Goal: Navigation & Orientation: Find specific page/section

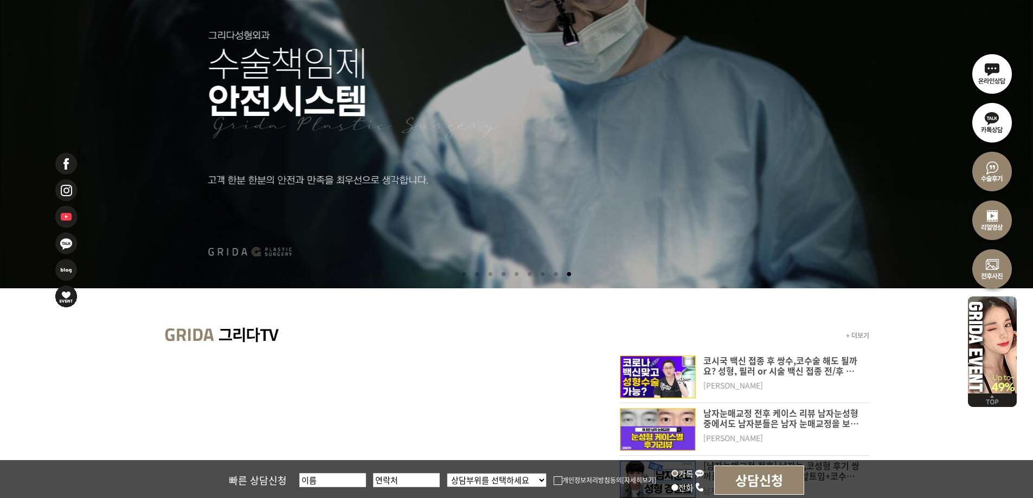
scroll to position [271, 0]
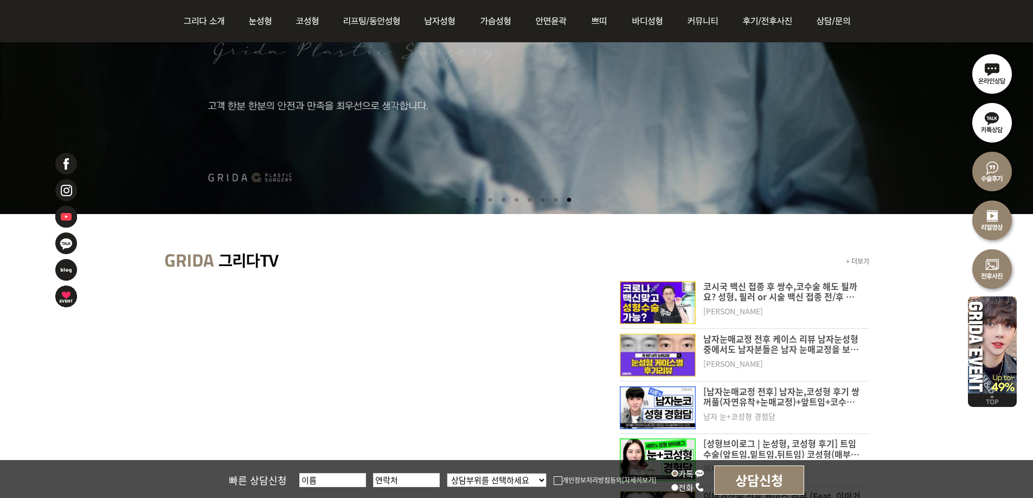
click at [503, 197] on li at bounding box center [503, 200] width 11 height 20
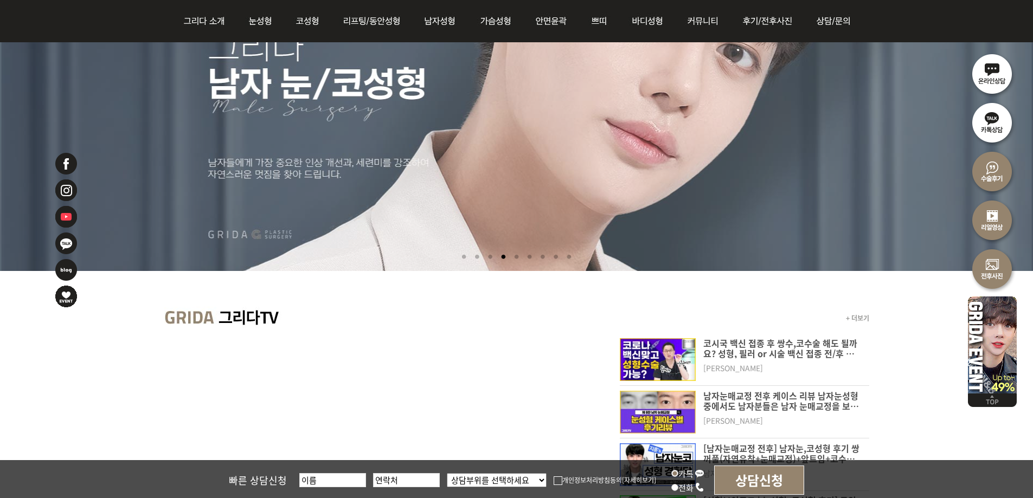
scroll to position [108, 0]
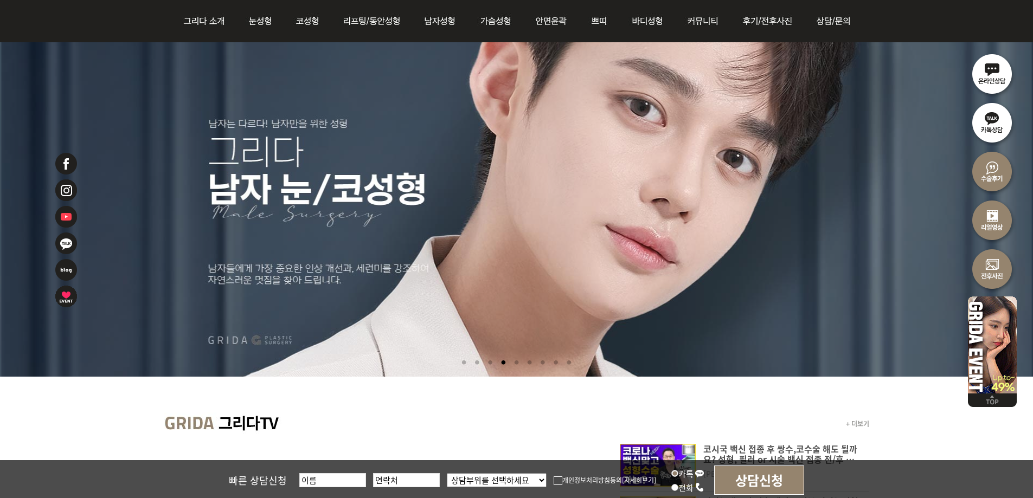
click at [514, 361] on li at bounding box center [516, 363] width 11 height 20
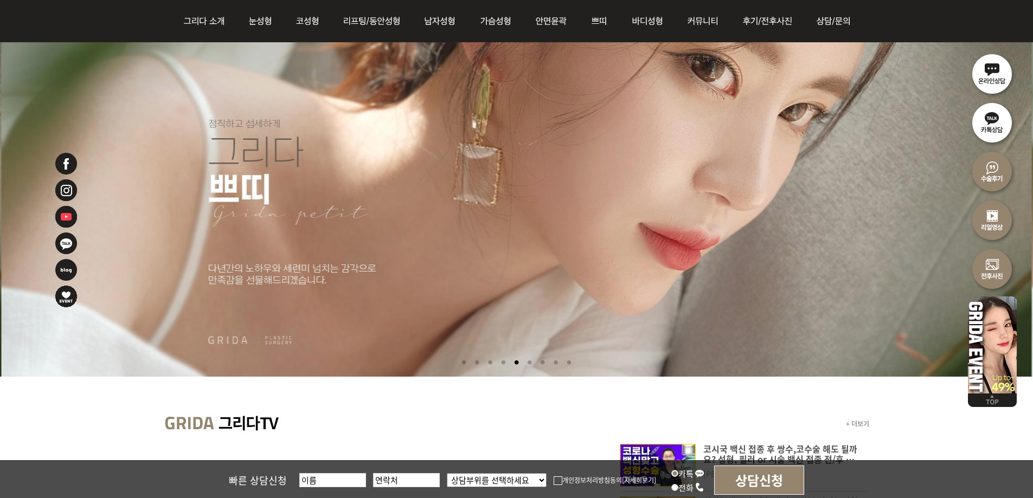
click at [487, 362] on li at bounding box center [489, 363] width 11 height 20
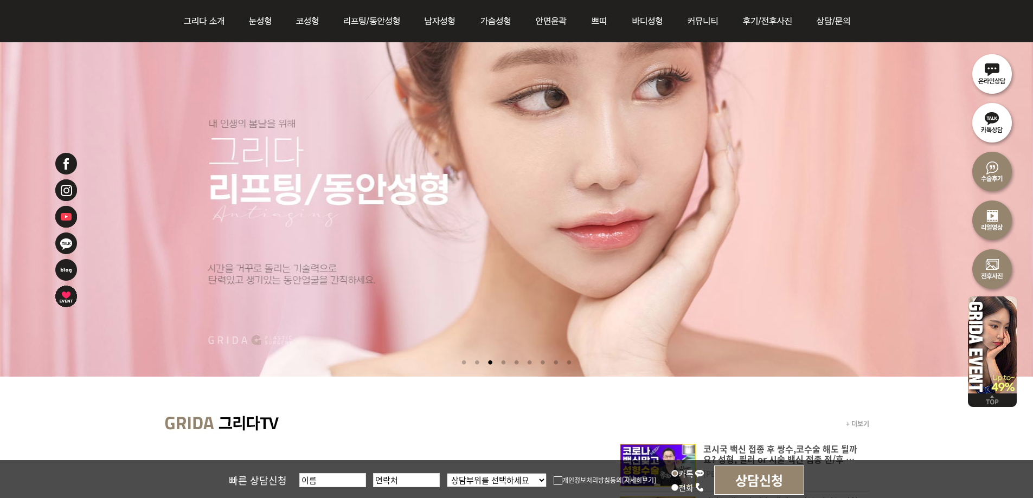
click at [545, 362] on li at bounding box center [542, 363] width 11 height 20
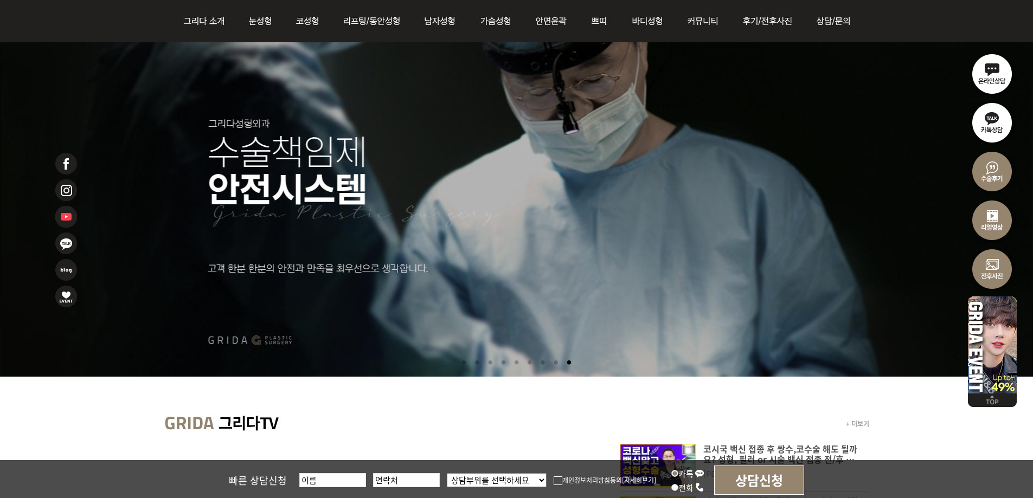
click at [544, 362] on li at bounding box center [542, 363] width 11 height 20
click at [544, 361] on li at bounding box center [542, 363] width 11 height 20
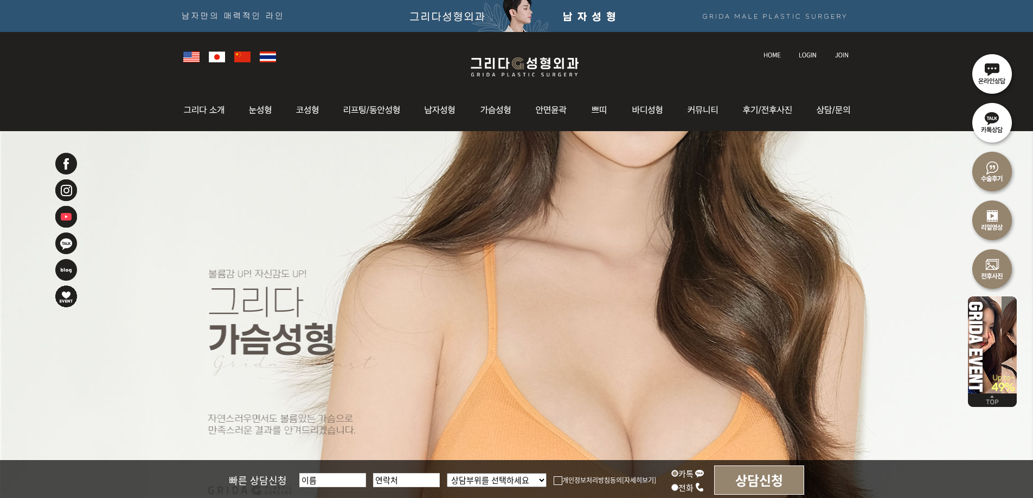
scroll to position [163, 0]
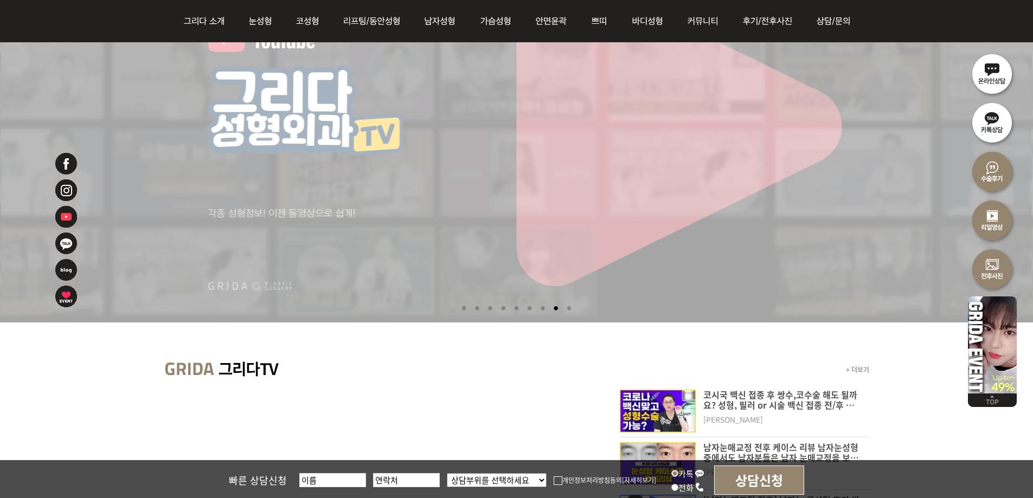
click at [487, 307] on li at bounding box center [489, 309] width 11 height 20
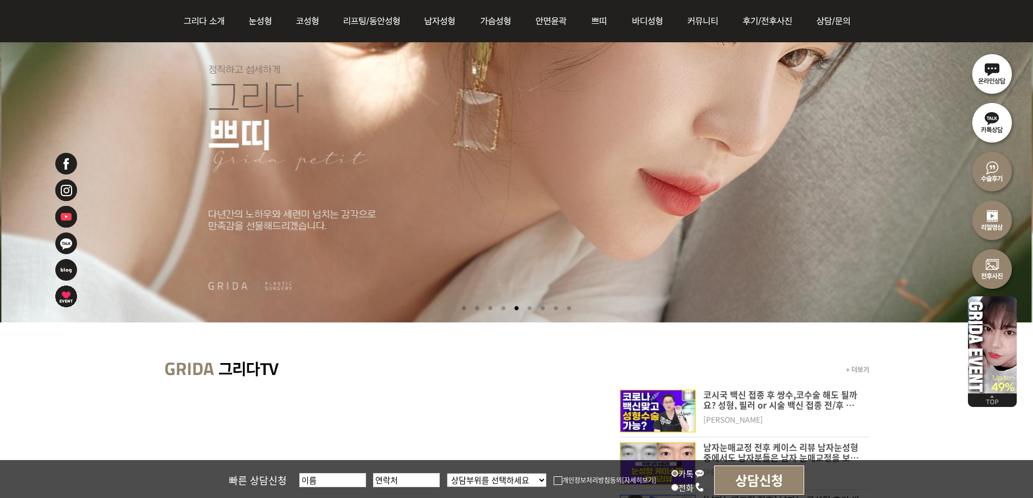
click at [487, 308] on li at bounding box center [489, 309] width 11 height 20
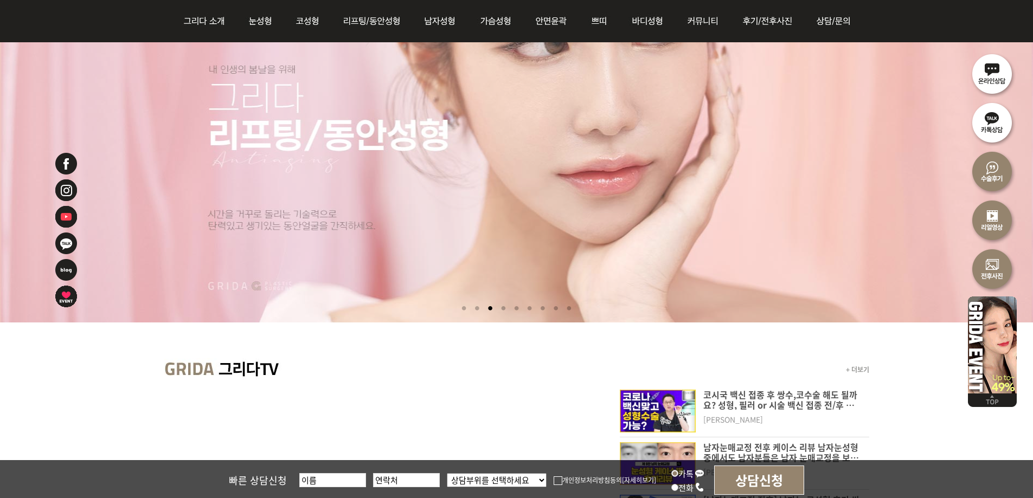
click at [473, 308] on li at bounding box center [476, 309] width 11 height 20
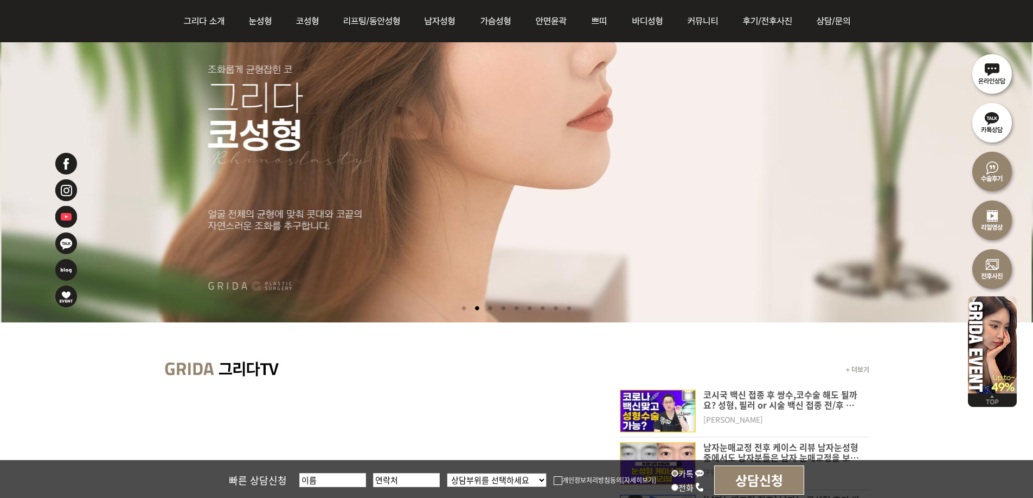
click at [489, 308] on li at bounding box center [489, 309] width 11 height 20
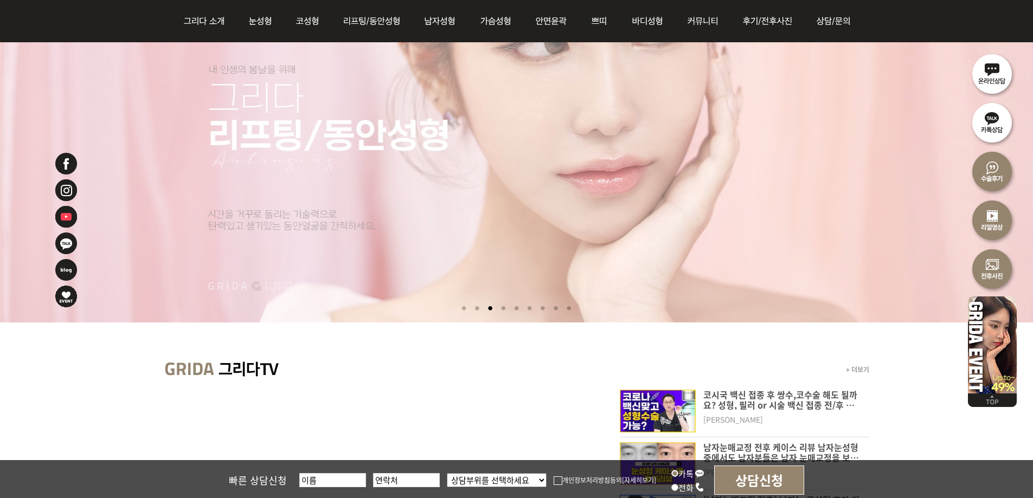
click at [503, 308] on li at bounding box center [503, 309] width 11 height 20
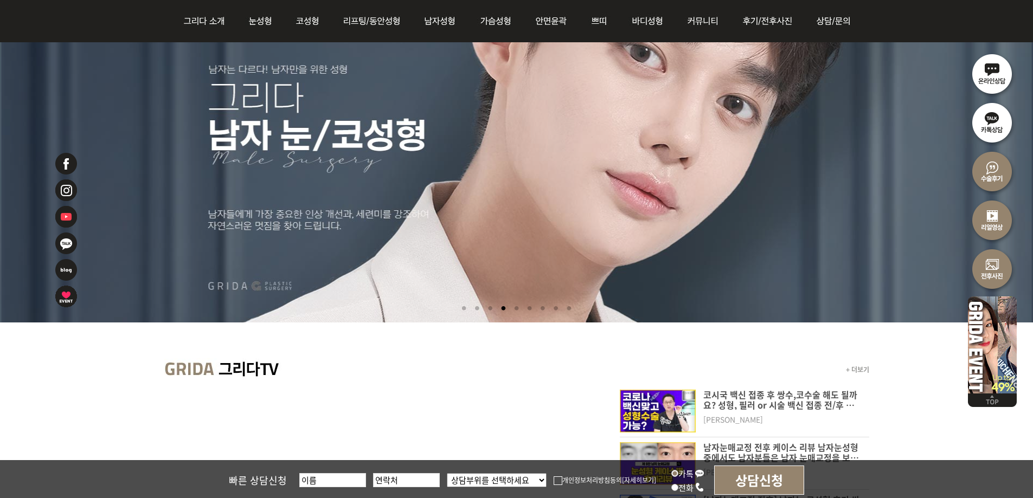
click at [516, 308] on li at bounding box center [516, 309] width 11 height 20
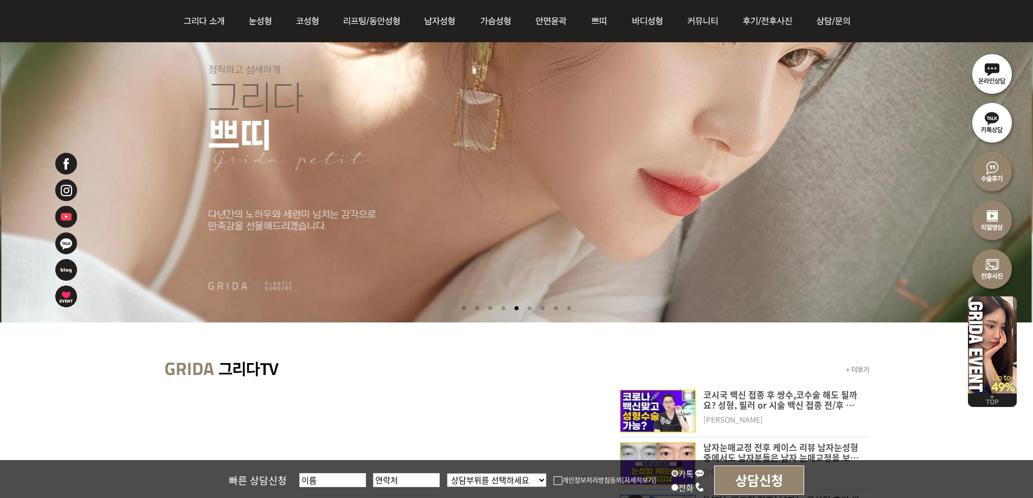
click at [530, 308] on li at bounding box center [529, 309] width 11 height 20
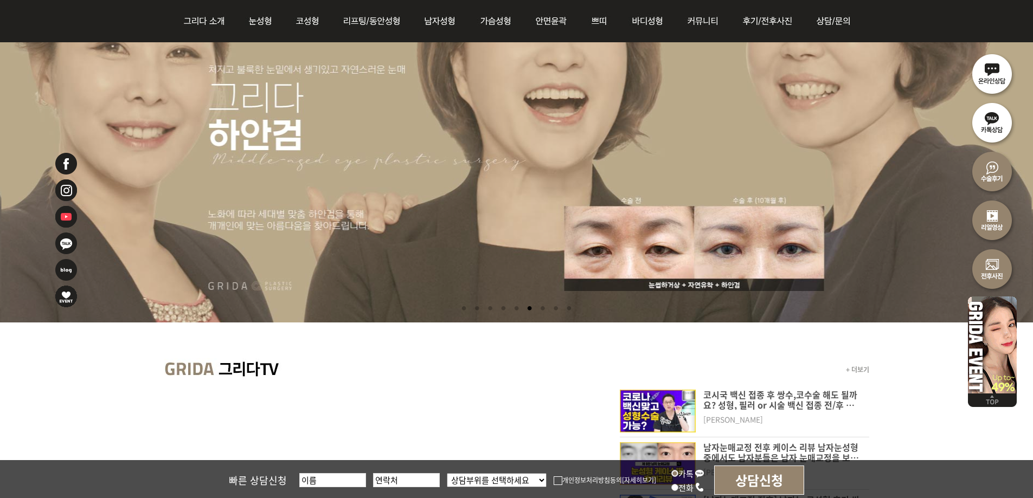
click at [544, 308] on li at bounding box center [542, 309] width 11 height 20
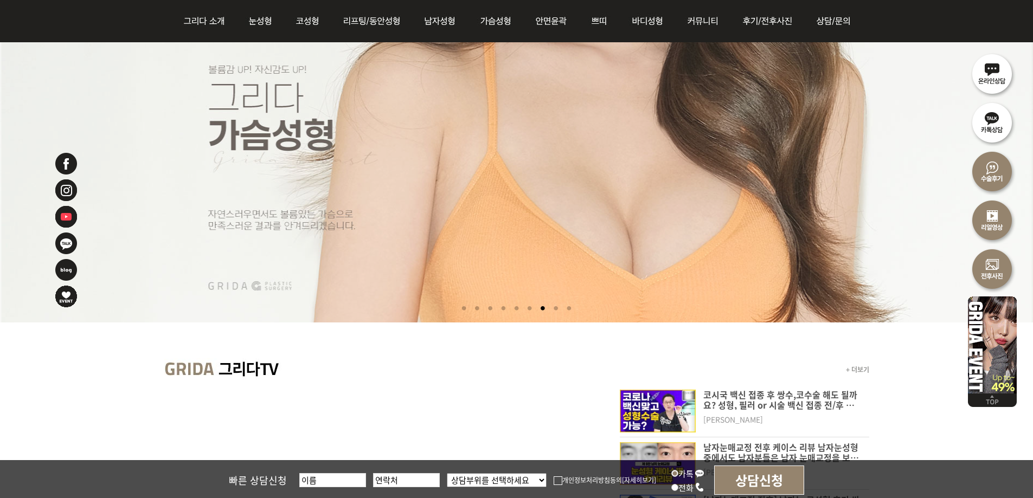
click at [560, 308] on li at bounding box center [555, 309] width 11 height 20
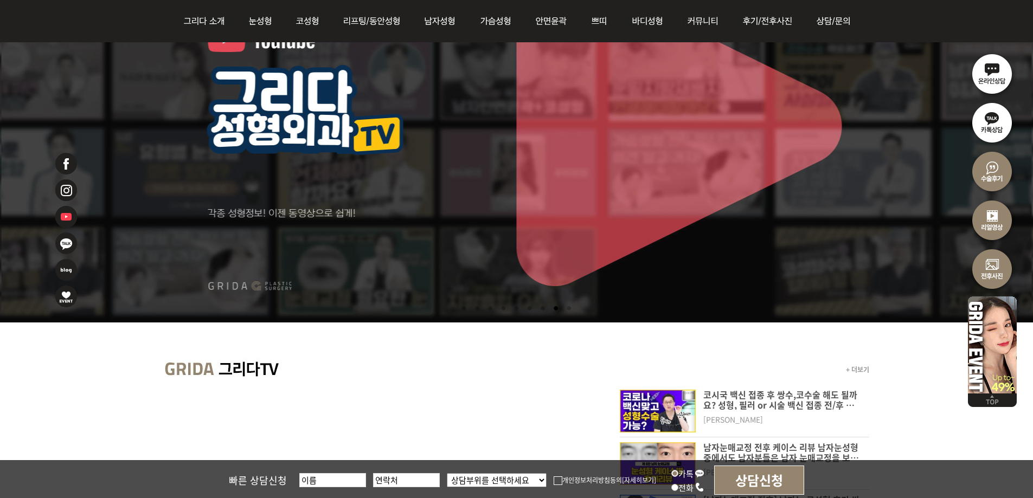
click at [572, 308] on li at bounding box center [568, 309] width 11 height 20
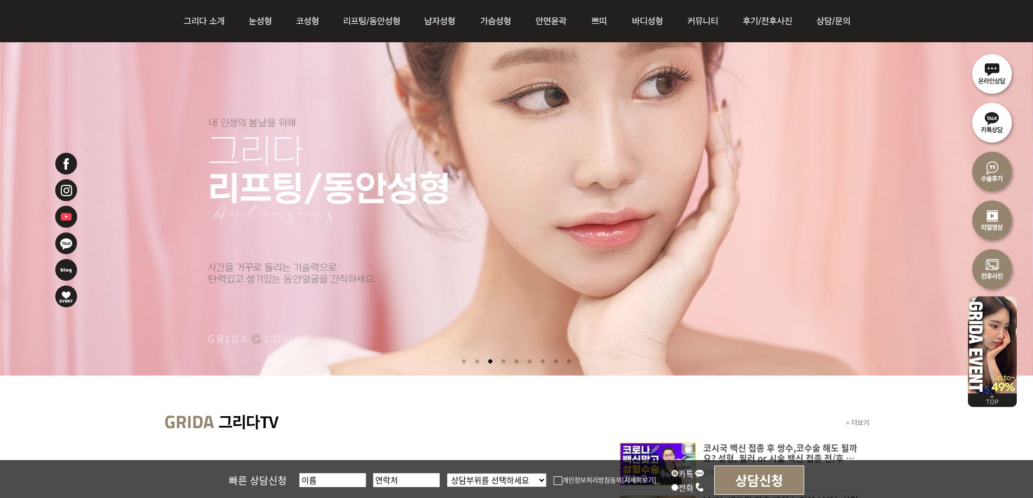
scroll to position [108, 0]
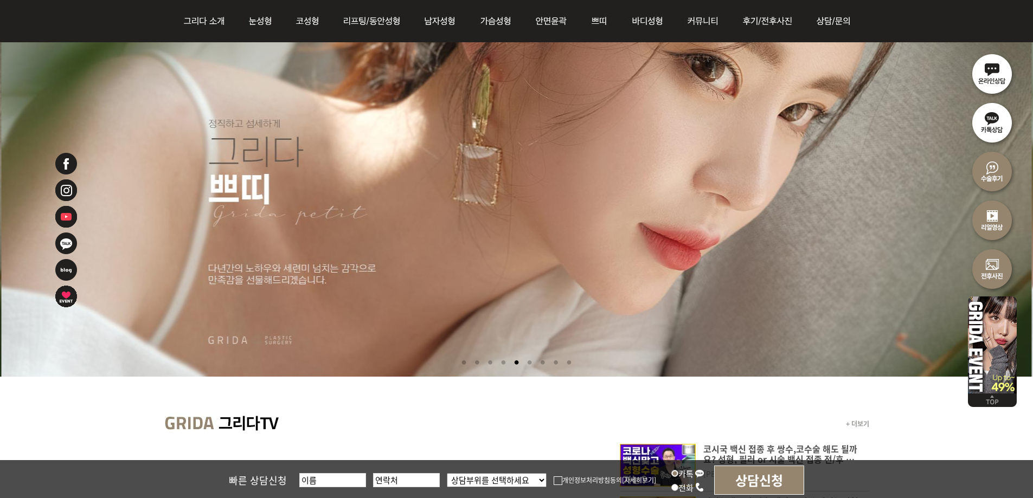
click at [531, 362] on li at bounding box center [529, 363] width 11 height 20
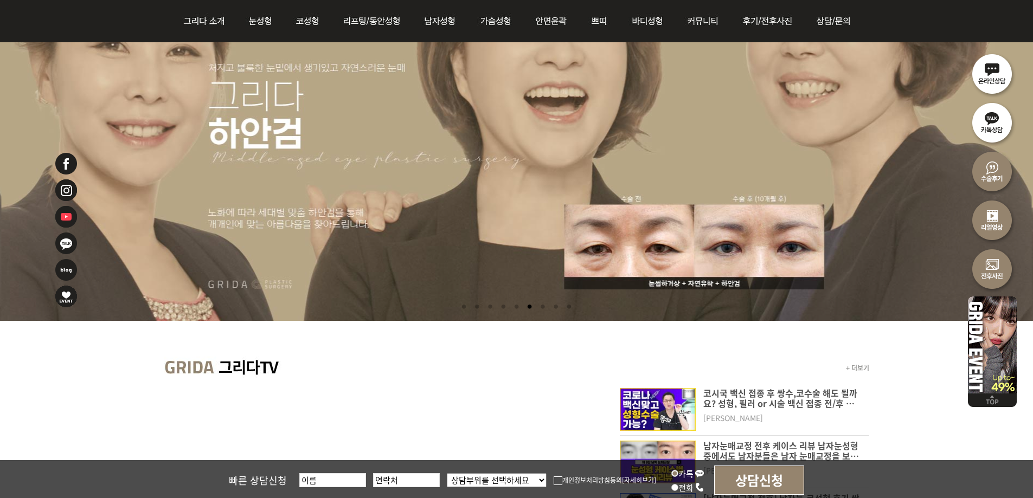
scroll to position [56, 0]
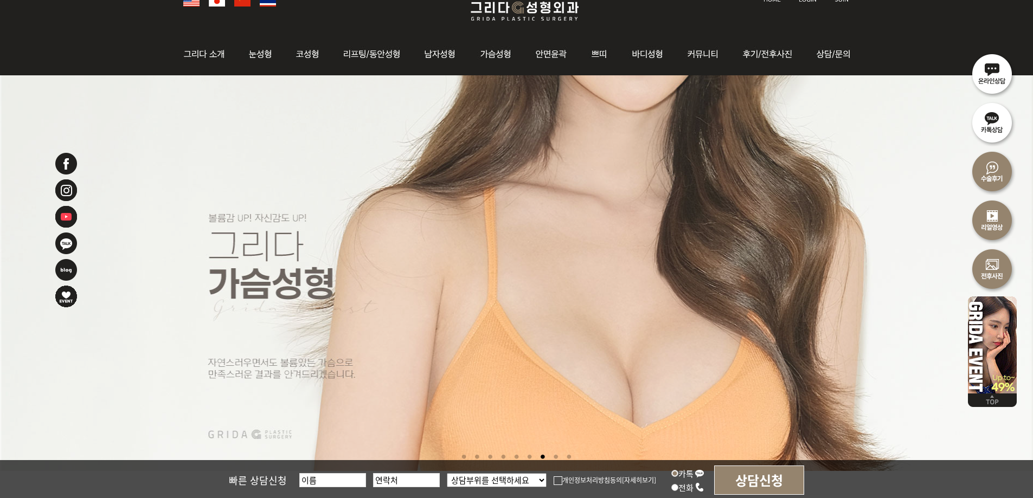
click at [530, 455] on li at bounding box center [529, 457] width 11 height 20
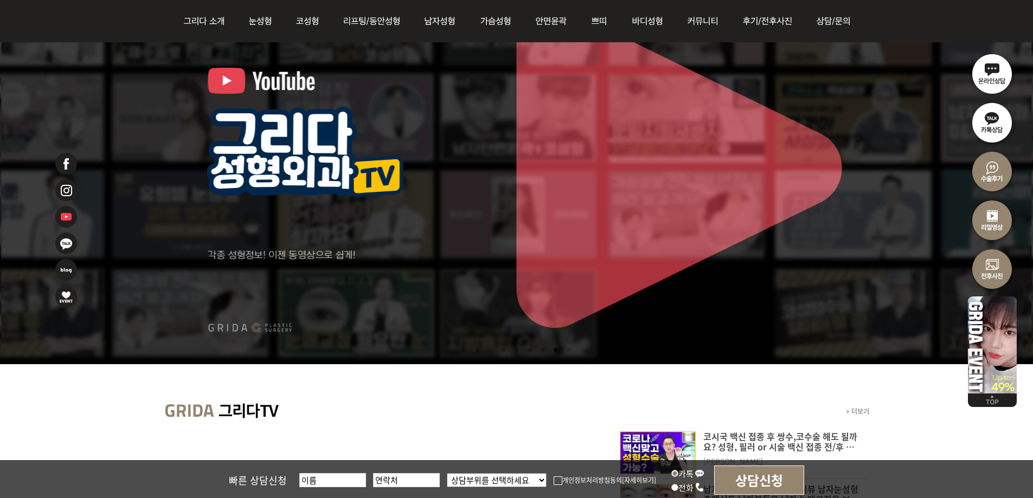
scroll to position [219, 0]
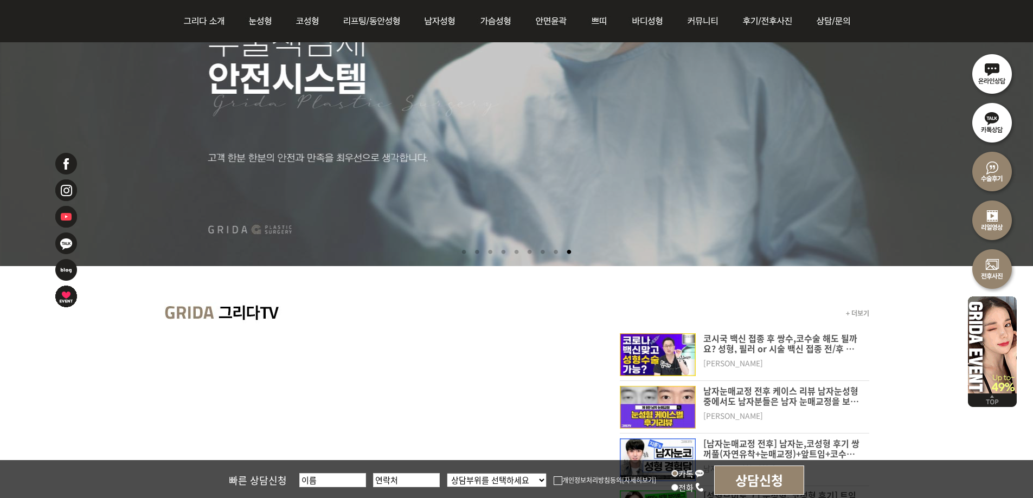
click at [544, 249] on li at bounding box center [542, 252] width 11 height 20
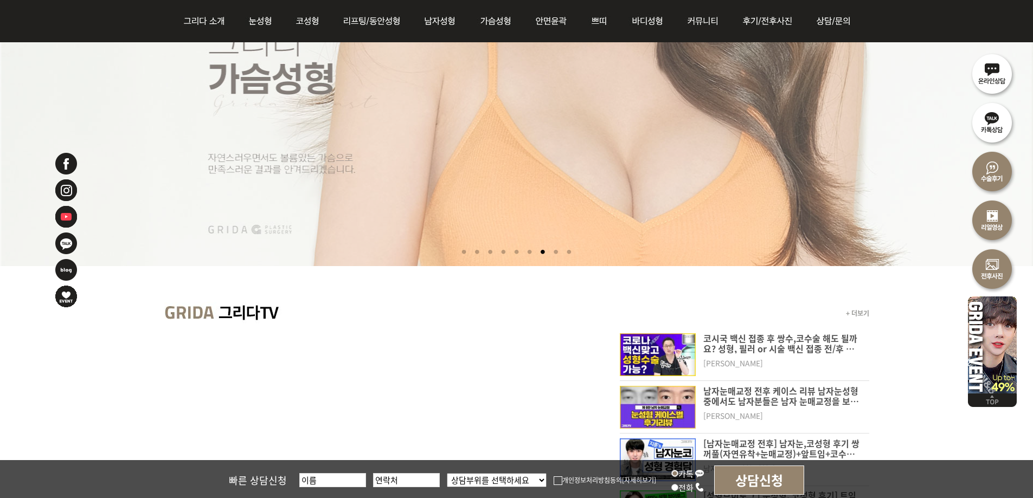
click at [531, 252] on li at bounding box center [529, 252] width 11 height 20
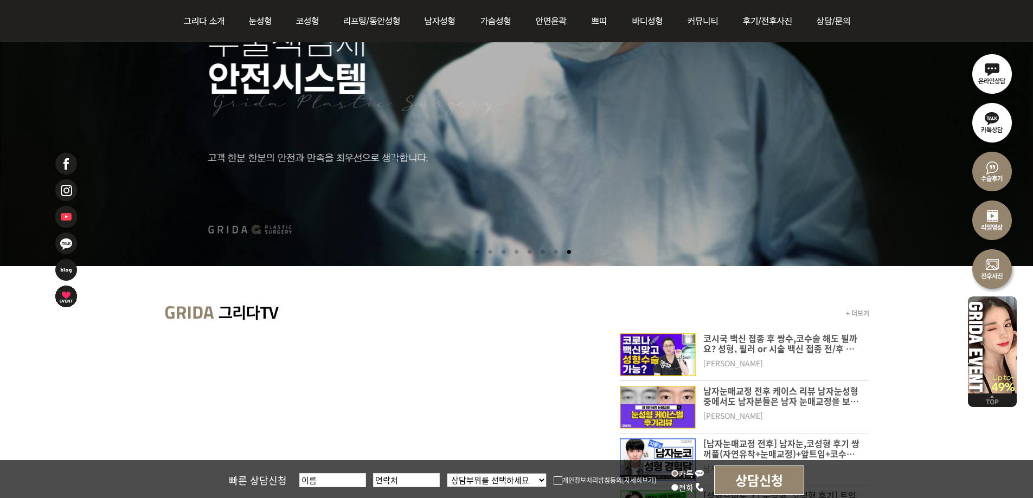
click at [532, 251] on li at bounding box center [529, 252] width 11 height 20
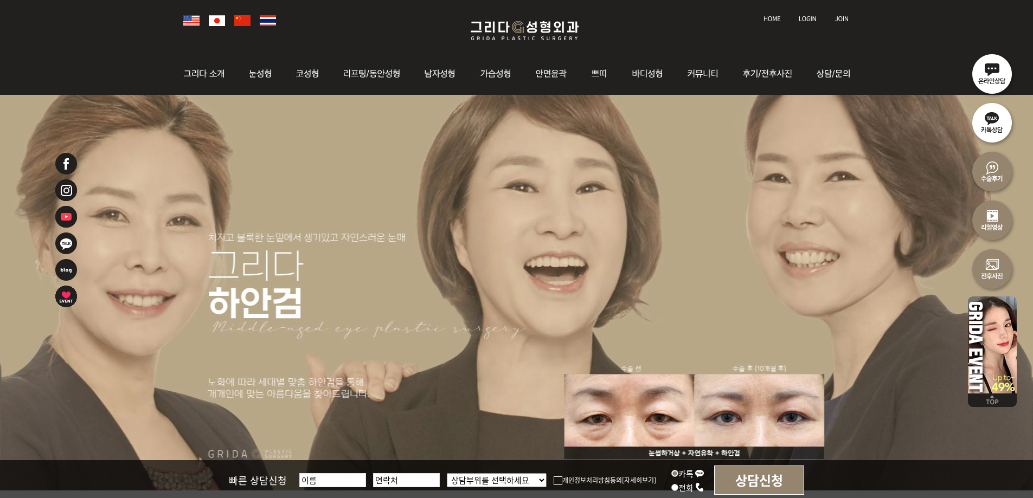
scroll to position [56, 0]
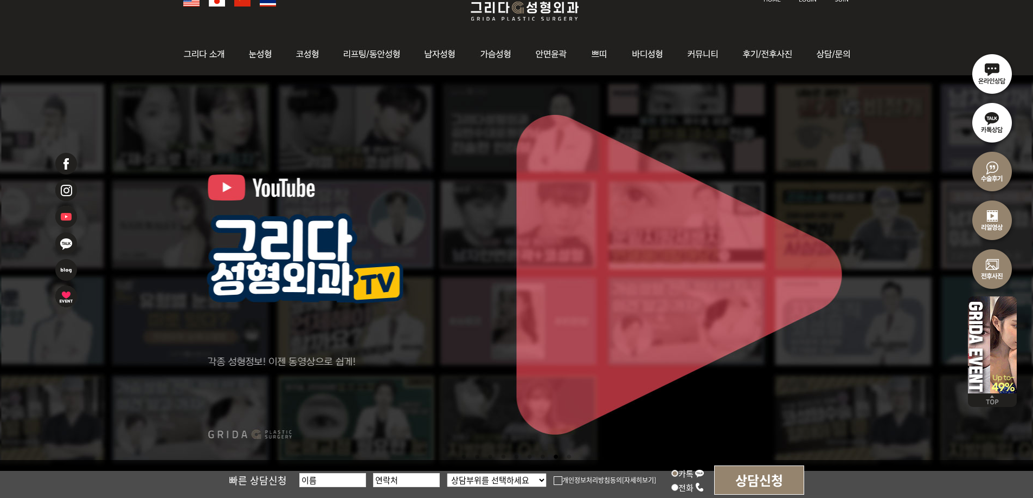
click at [529, 458] on li at bounding box center [529, 457] width 11 height 20
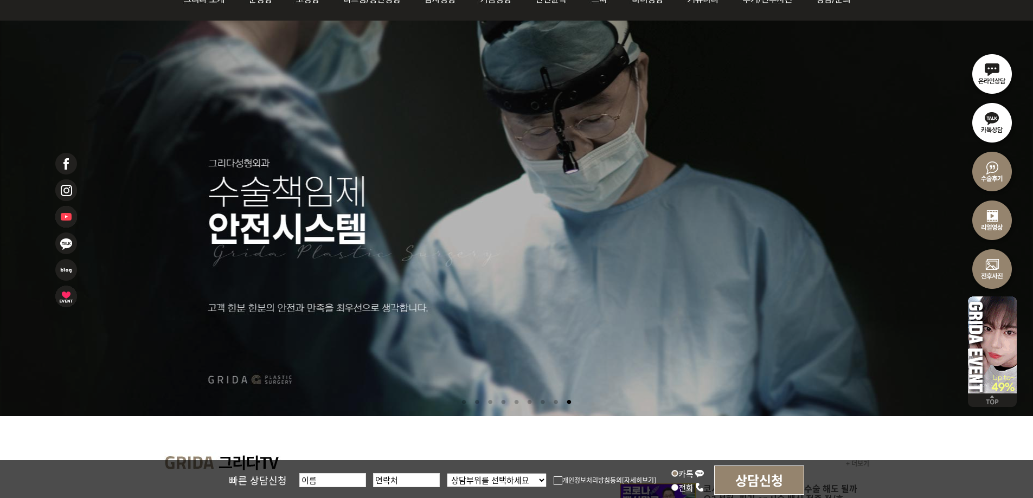
scroll to position [219, 0]
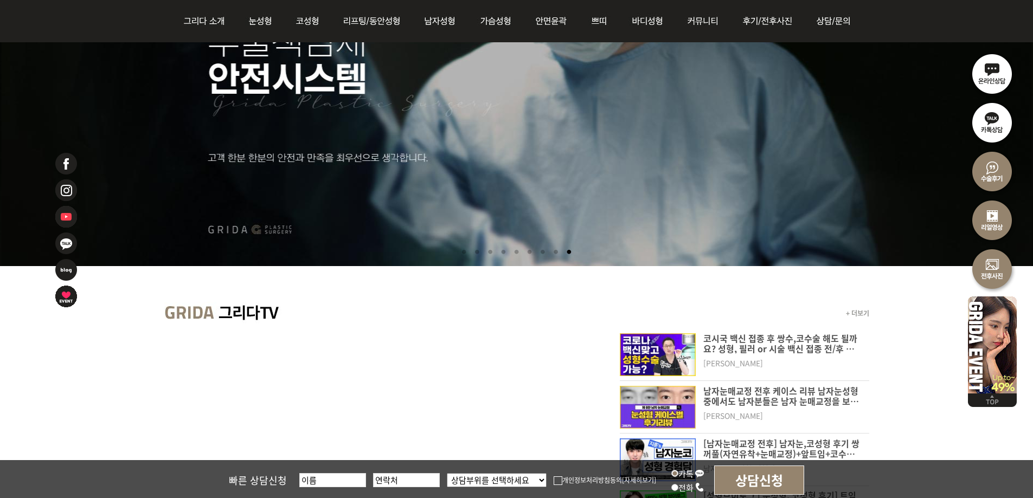
click at [516, 251] on li at bounding box center [516, 252] width 11 height 20
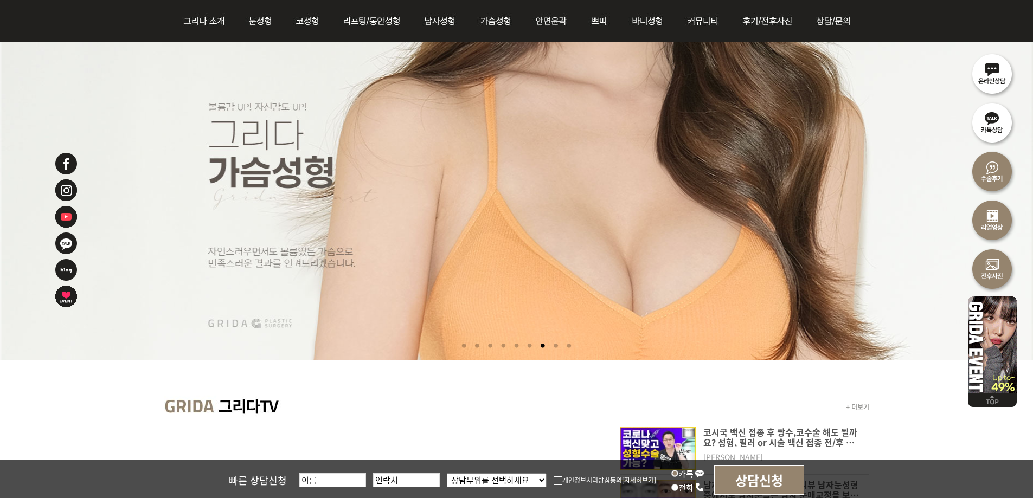
scroll to position [165, 0]
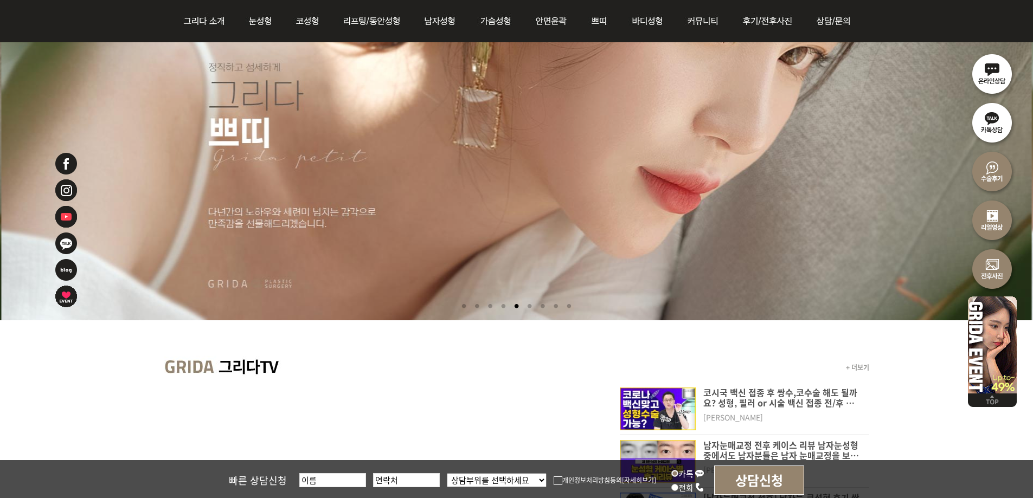
click at [473, 306] on li at bounding box center [476, 307] width 11 height 20
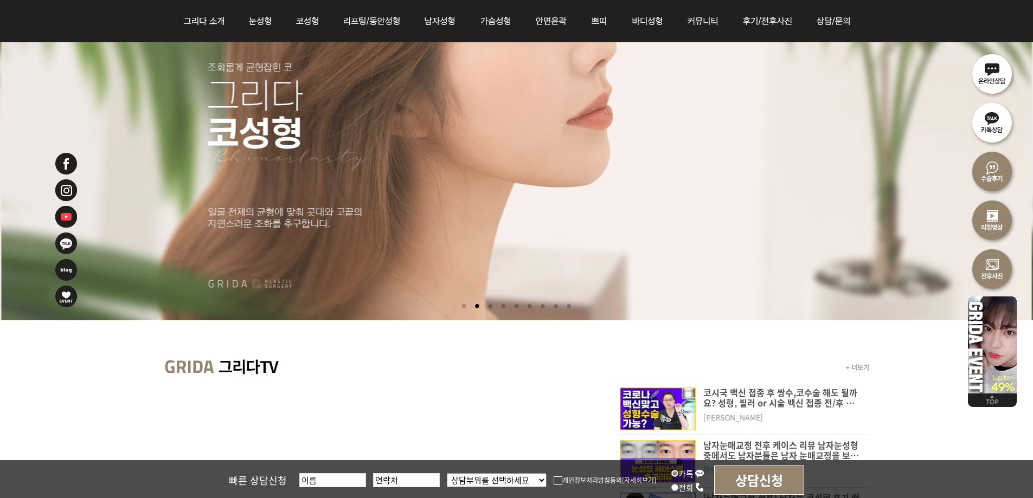
click at [487, 305] on li at bounding box center [489, 307] width 11 height 20
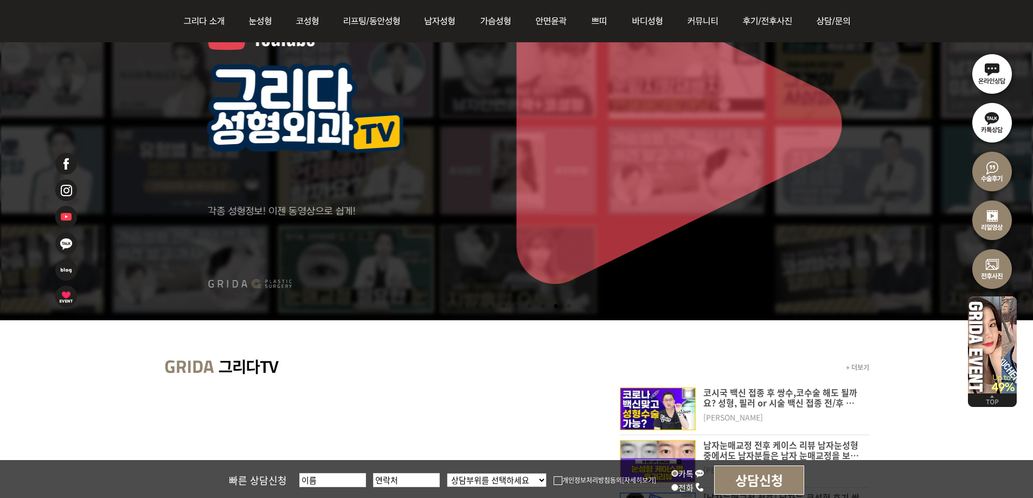
click at [458, 305] on li at bounding box center [463, 307] width 11 height 20
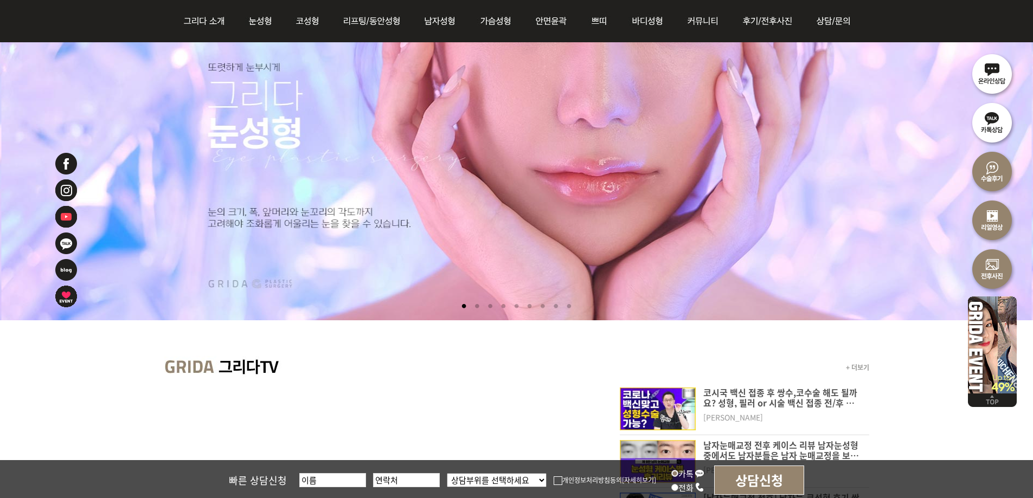
click at [502, 306] on li at bounding box center [503, 307] width 11 height 20
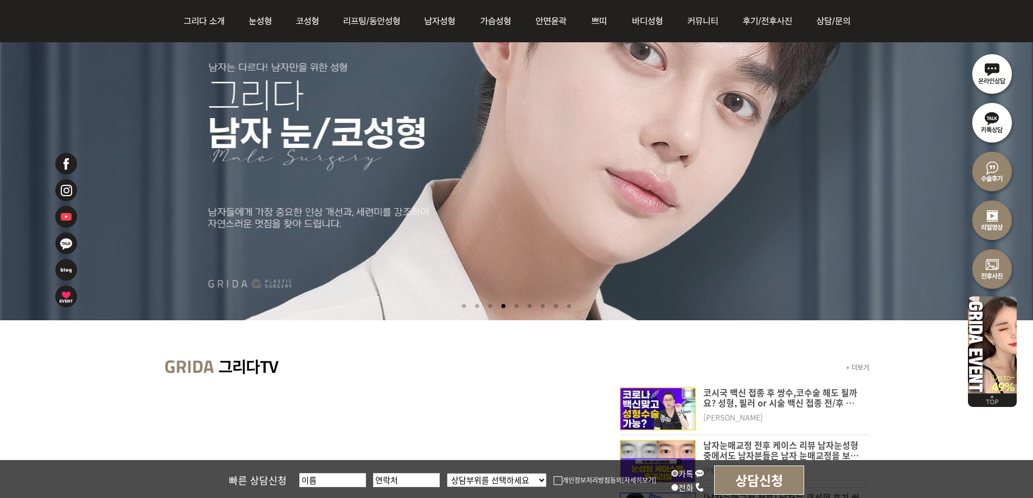
click at [517, 306] on li at bounding box center [516, 307] width 11 height 20
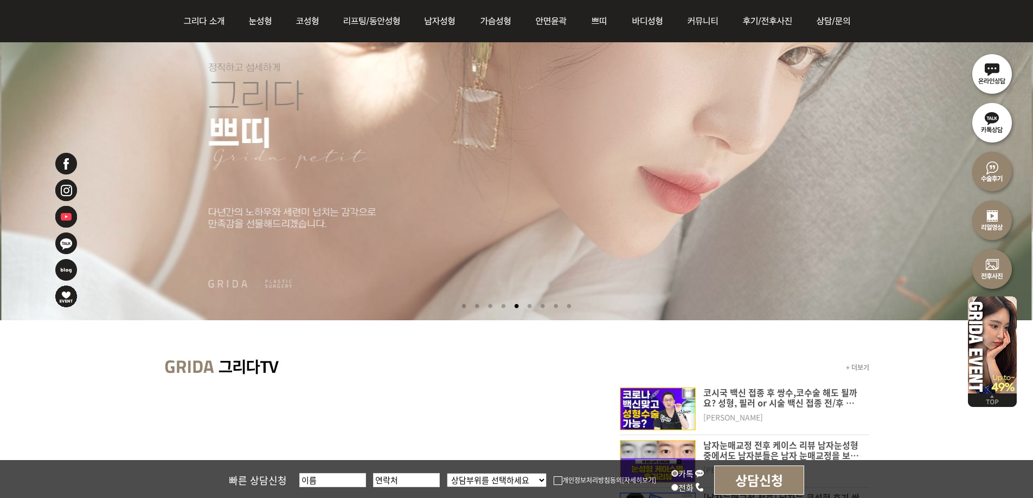
click at [489, 306] on li at bounding box center [489, 307] width 11 height 20
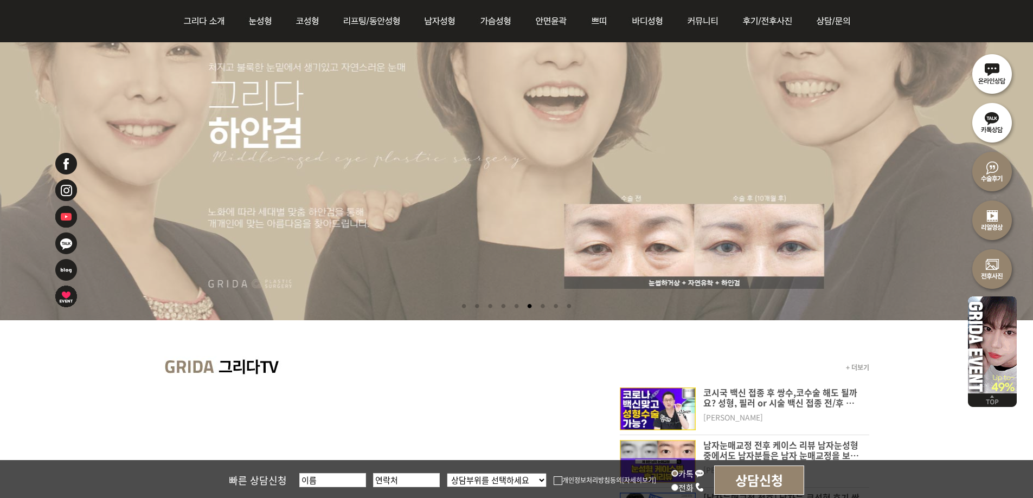
click at [487, 308] on li at bounding box center [489, 307] width 11 height 20
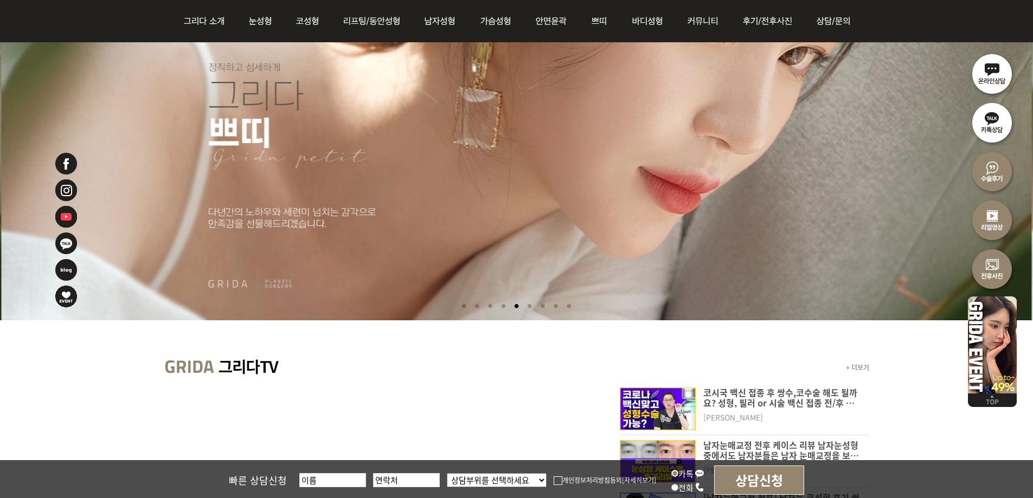
click at [487, 308] on li at bounding box center [489, 307] width 11 height 20
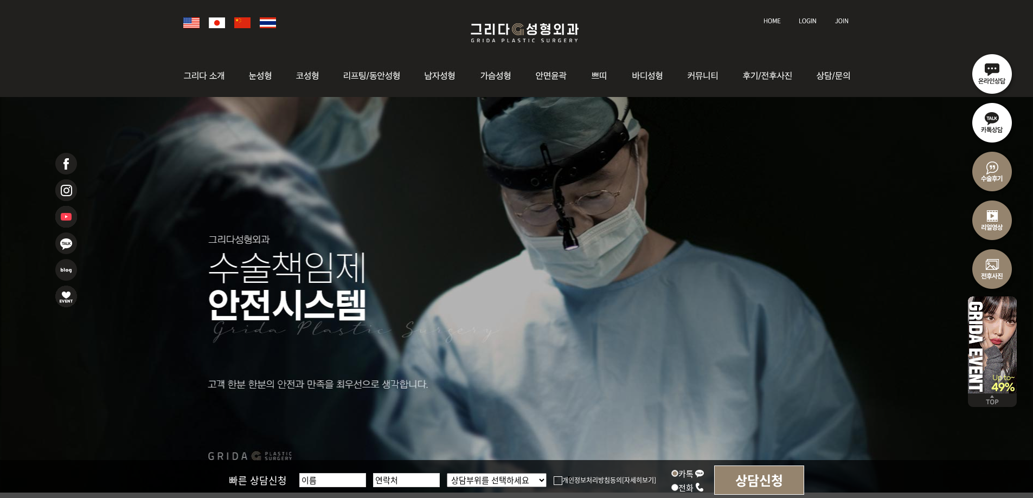
scroll to position [54, 0]
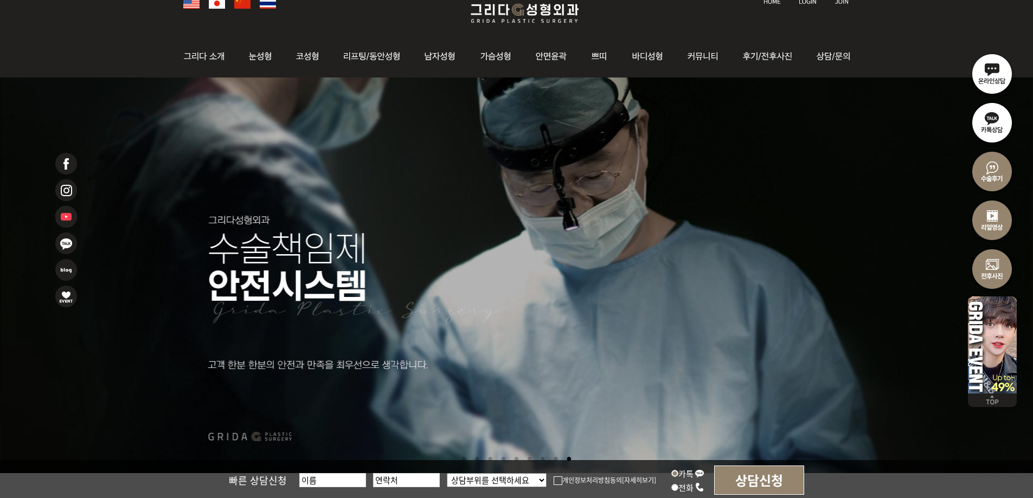
click at [318, 23] on div at bounding box center [517, 2] width 678 height 48
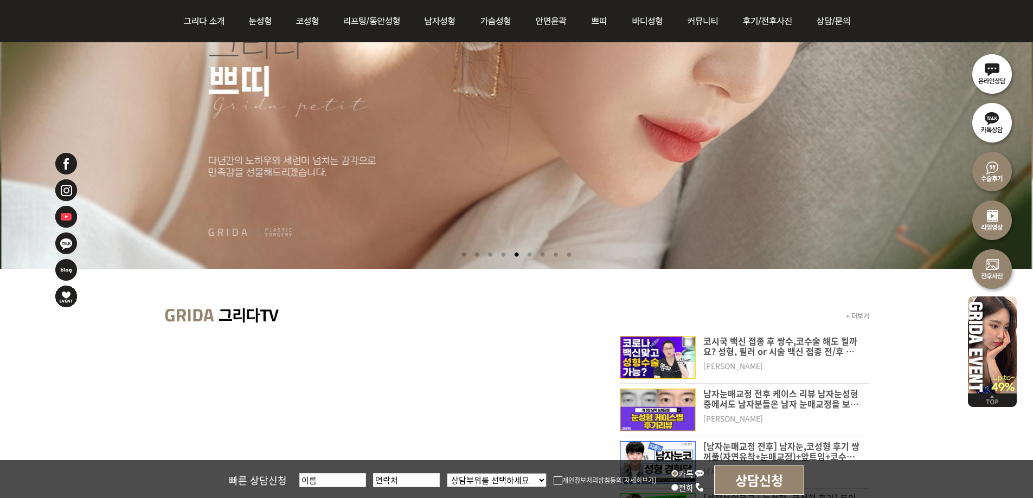
scroll to position [217, 0]
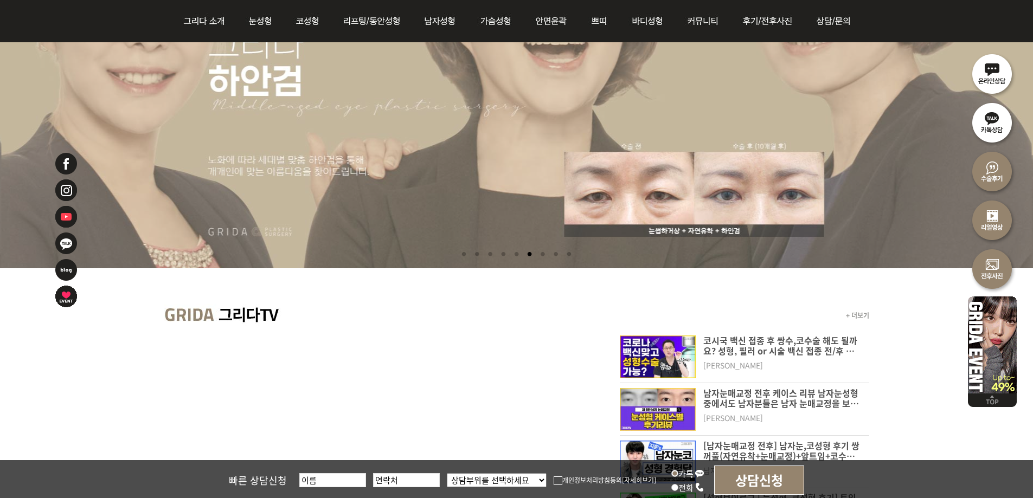
click at [570, 255] on li at bounding box center [568, 254] width 11 height 20
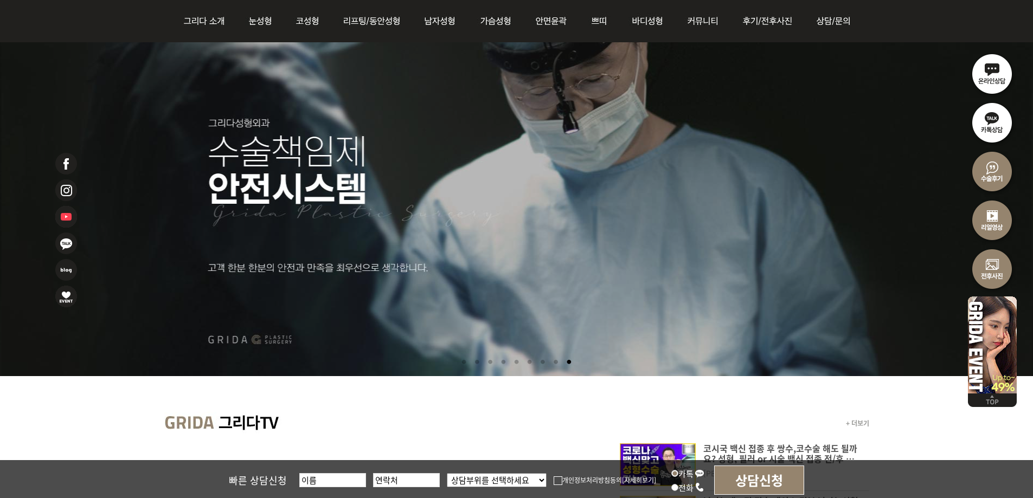
scroll to position [108, 0]
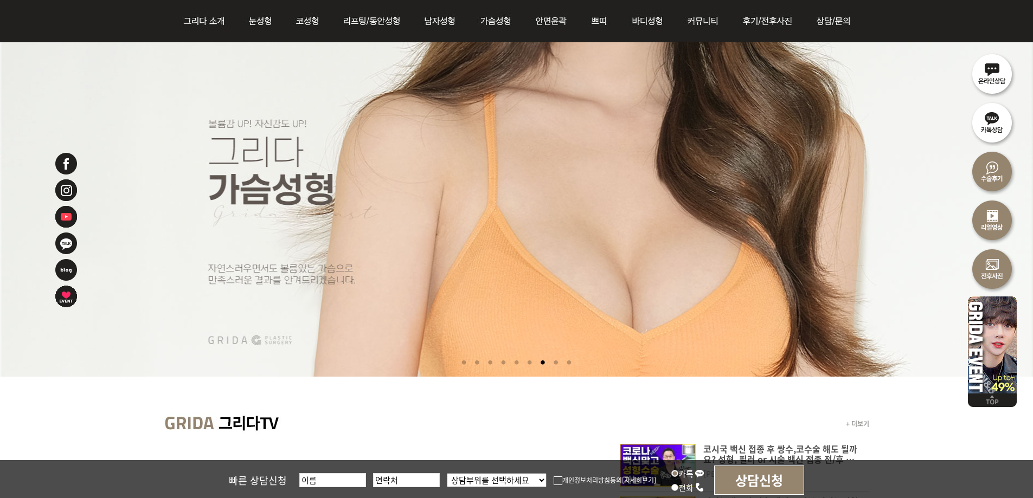
click at [574, 360] on li at bounding box center [568, 363] width 11 height 20
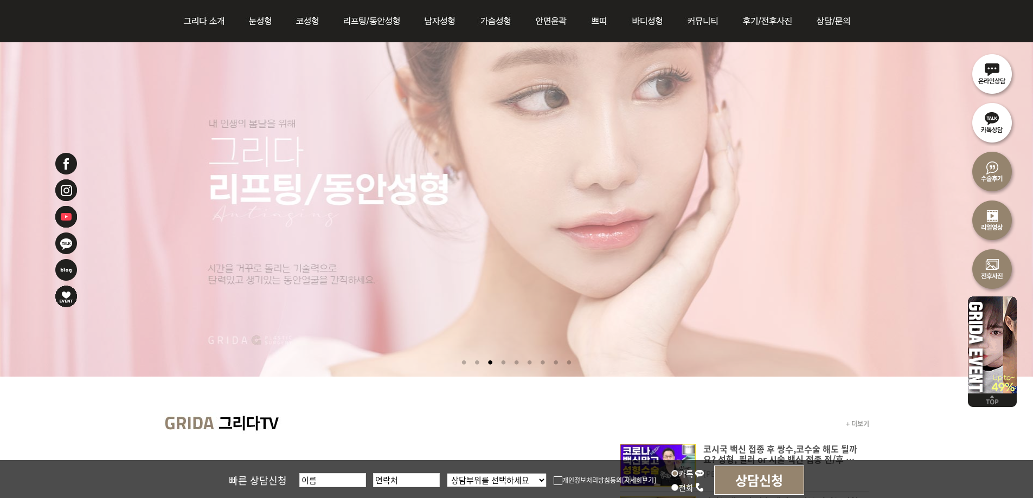
click at [559, 362] on li at bounding box center [555, 363] width 11 height 20
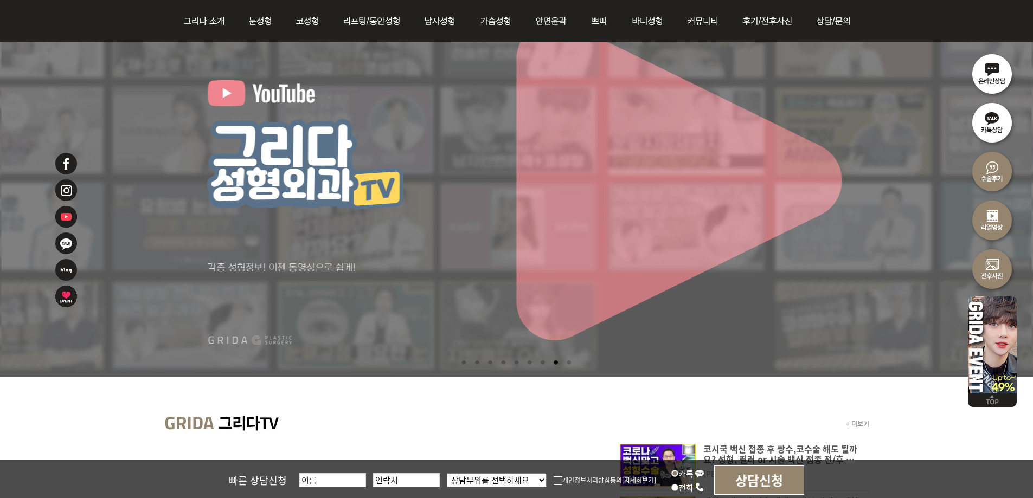
click at [572, 362] on li at bounding box center [568, 363] width 11 height 20
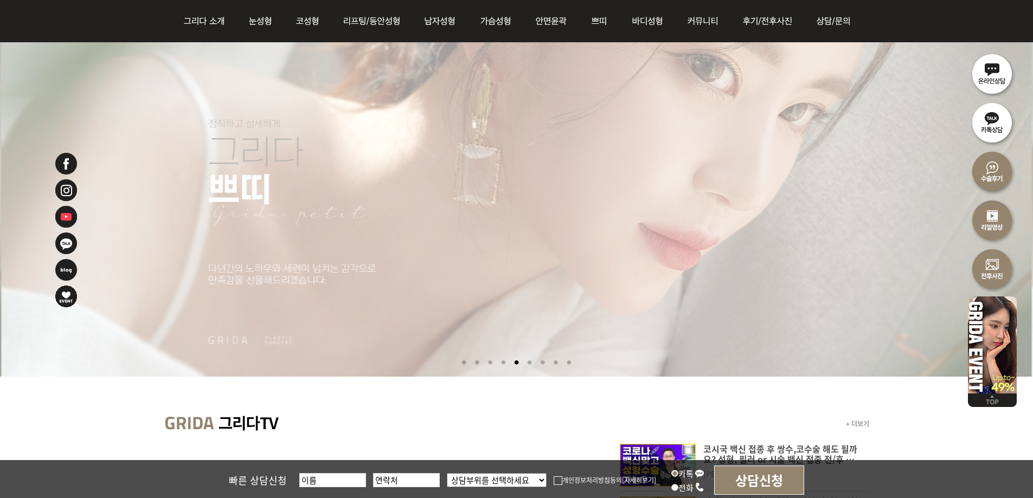
click at [574, 362] on li at bounding box center [568, 363] width 11 height 20
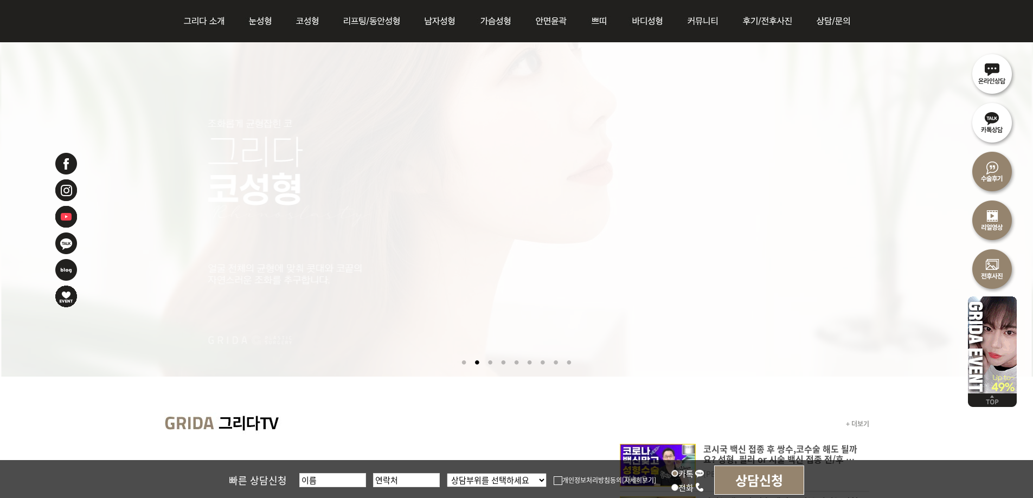
click at [574, 362] on li at bounding box center [568, 363] width 11 height 20
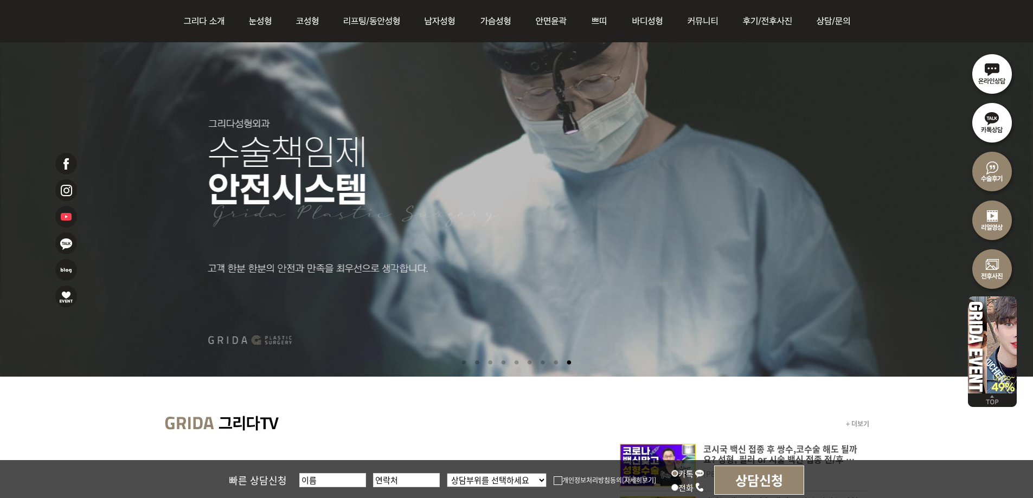
click at [559, 364] on li at bounding box center [555, 363] width 11 height 20
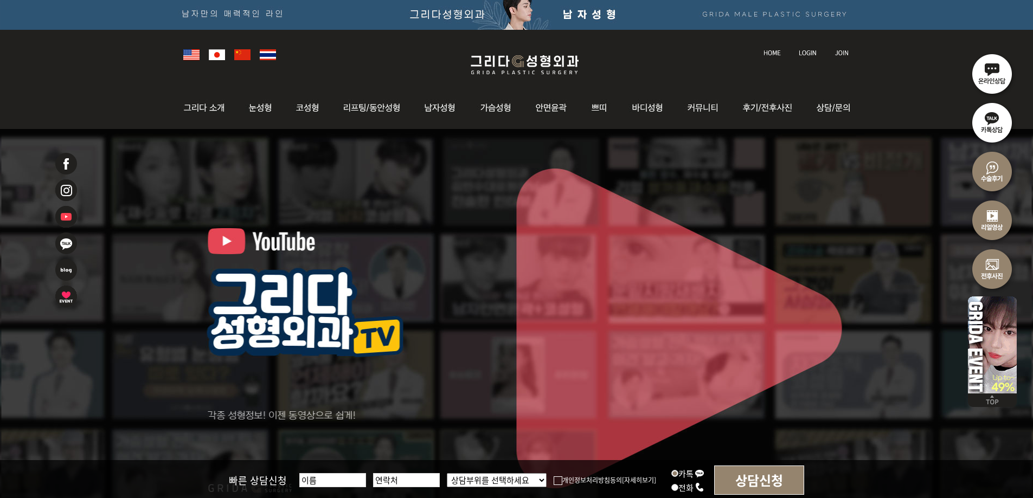
scroll to position [0, 0]
